Goal: Entertainment & Leisure: Consume media (video, audio)

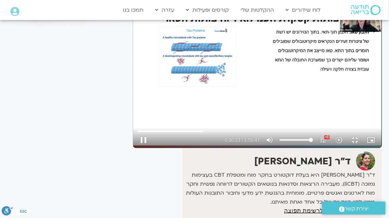
scroll to position [60, 0]
click at [358, 148] on button "fullscreen_exit" at bounding box center [355, 140] width 16 height 16
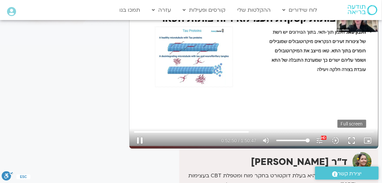
click at [352, 137] on button "fullscreen" at bounding box center [351, 140] width 16 height 16
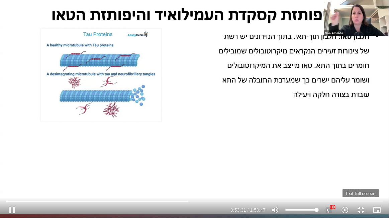
click at [359, 208] on button "fullscreen_exit" at bounding box center [360, 210] width 16 height 16
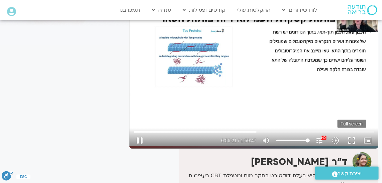
click at [350, 138] on button "fullscreen" at bounding box center [351, 140] width 16 height 16
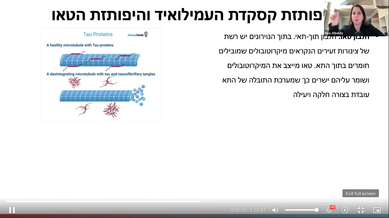
click at [360, 208] on button "fullscreen_exit" at bounding box center [360, 210] width 16 height 16
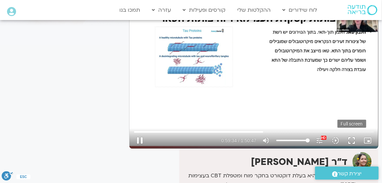
click at [351, 138] on button "fullscreen" at bounding box center [351, 140] width 16 height 16
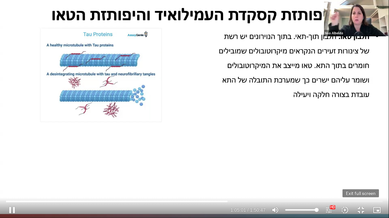
click at [361, 209] on button "fullscreen_exit" at bounding box center [360, 210] width 16 height 16
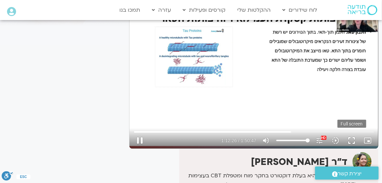
click at [353, 139] on button "fullscreen" at bounding box center [351, 140] width 16 height 16
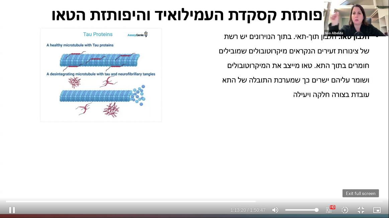
click at [358, 207] on button "fullscreen_exit" at bounding box center [360, 210] width 16 height 16
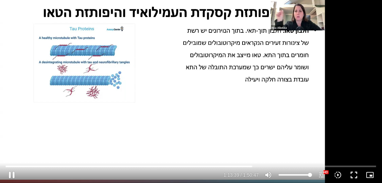
type input "4419.603741"
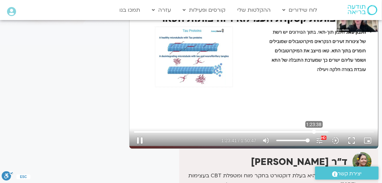
click at [314, 130] on input "Seek" at bounding box center [254, 132] width 240 height 4
click at [301, 131] on input "Seek" at bounding box center [254, 132] width 240 height 4
click at [293, 130] on input "Seek" at bounding box center [254, 132] width 240 height 4
click at [142, 138] on button "pause" at bounding box center [140, 140] width 16 height 16
type input "4437.396582"
